Goal: Transaction & Acquisition: Purchase product/service

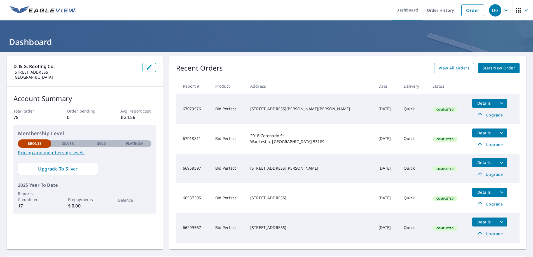
click at [483, 66] on span "Start New Order" at bounding box center [499, 68] width 32 height 7
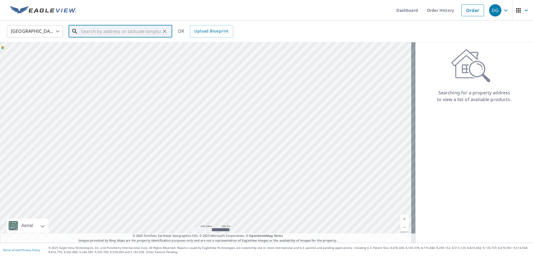
click at [122, 29] on input "text" at bounding box center [121, 32] width 80 height 16
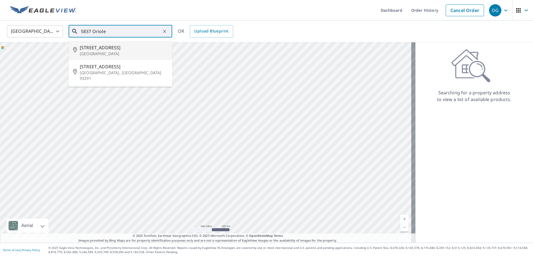
click at [93, 49] on span "[STREET_ADDRESS]" at bounding box center [124, 47] width 88 height 7
type input "[STREET_ADDRESS]"
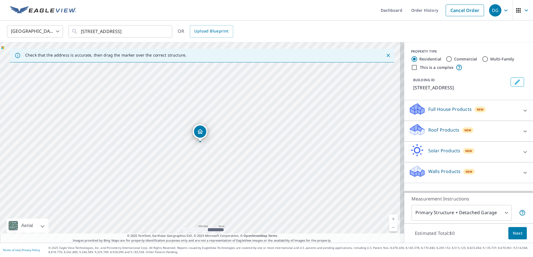
click at [434, 129] on p "Roof Products" at bounding box center [443, 130] width 31 height 7
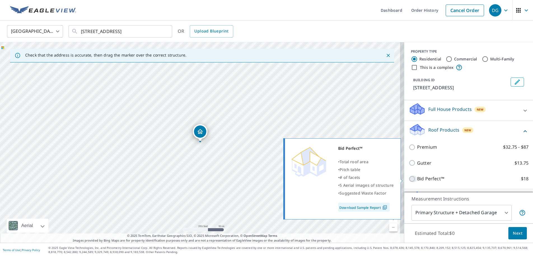
click at [409, 180] on input "Bid Perfect™ $18" at bounding box center [413, 178] width 8 height 7
checkbox input "true"
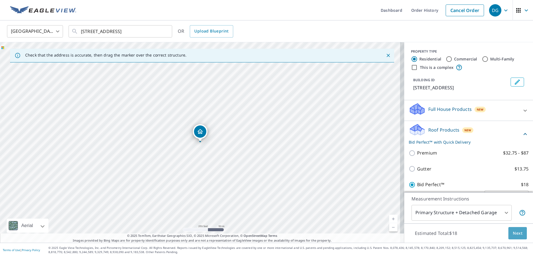
click at [516, 231] on span "Next" at bounding box center [518, 233] width 10 height 7
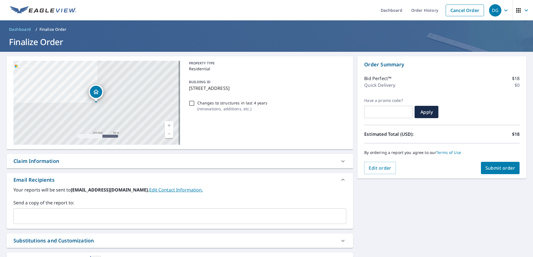
click at [489, 166] on span "Submit order" at bounding box center [500, 168] width 30 height 6
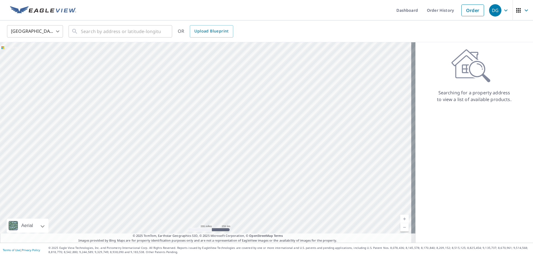
drag, startPoint x: 355, startPoint y: 69, endPoint x: 361, endPoint y: 65, distance: 7.4
drag, startPoint x: 361, startPoint y: 65, endPoint x: 379, endPoint y: 53, distance: 21.6
drag, startPoint x: 379, startPoint y: 53, endPoint x: 379, endPoint y: 42, distance: 11.8
